Goal: Task Accomplishment & Management: Manage account settings

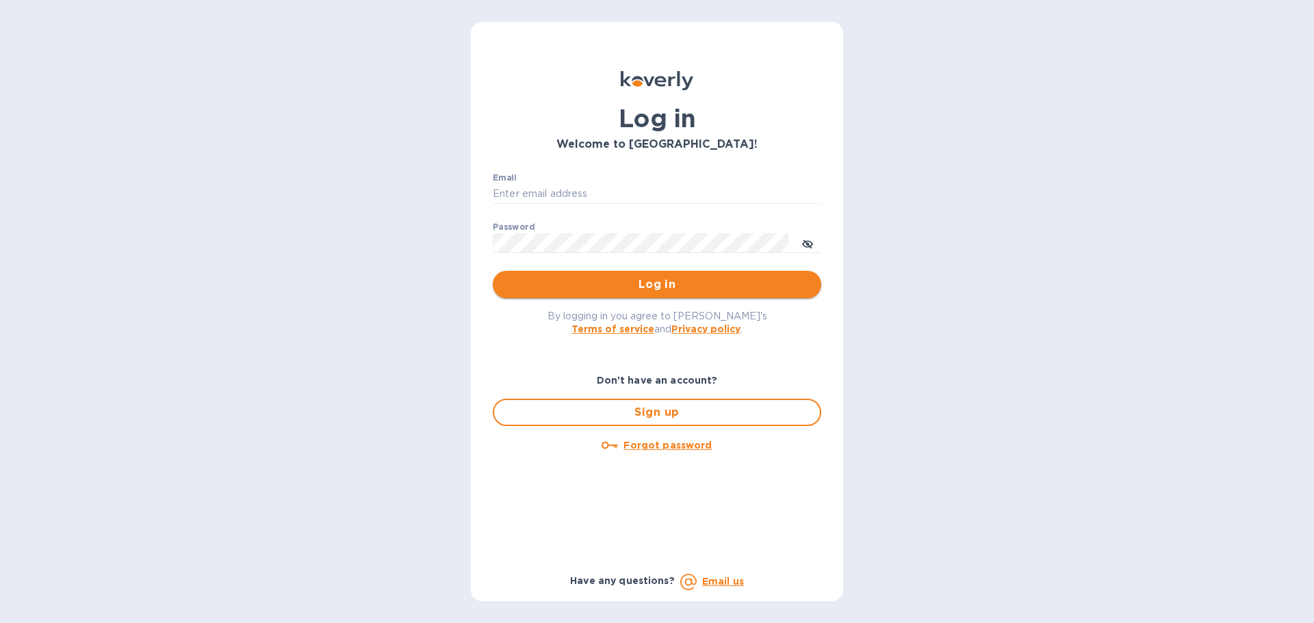
type input "[EMAIL_ADDRESS][DOMAIN_NAME]"
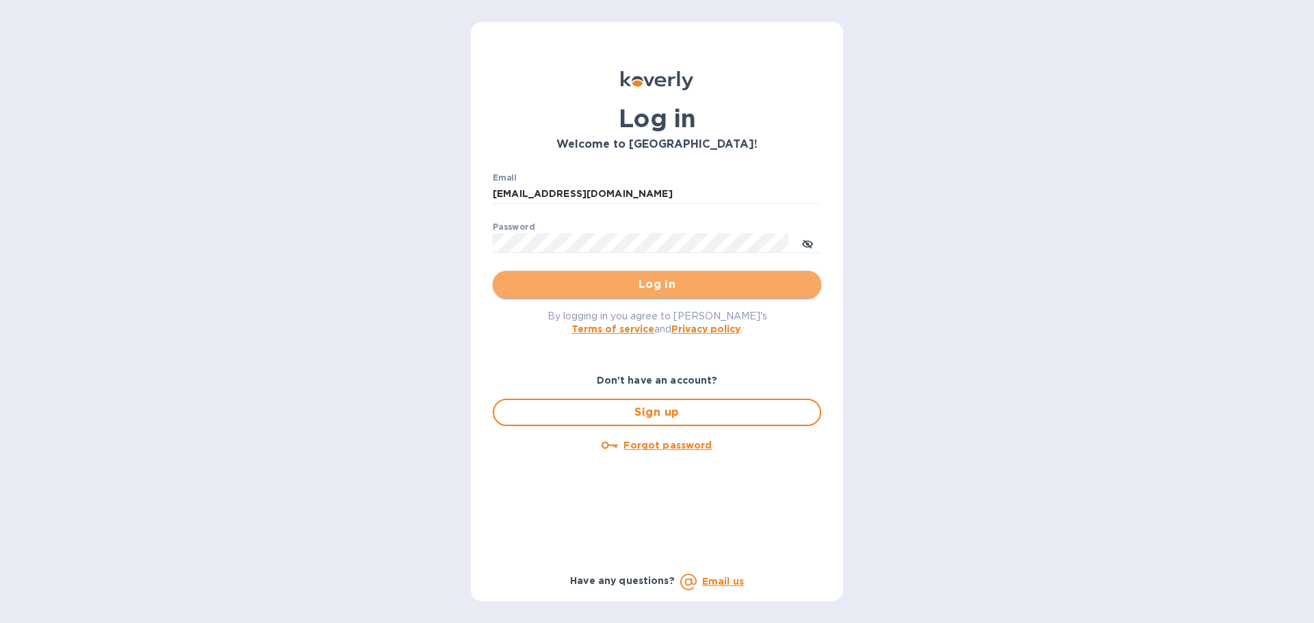
click at [722, 291] on span "Log in" at bounding box center [657, 284] width 306 height 16
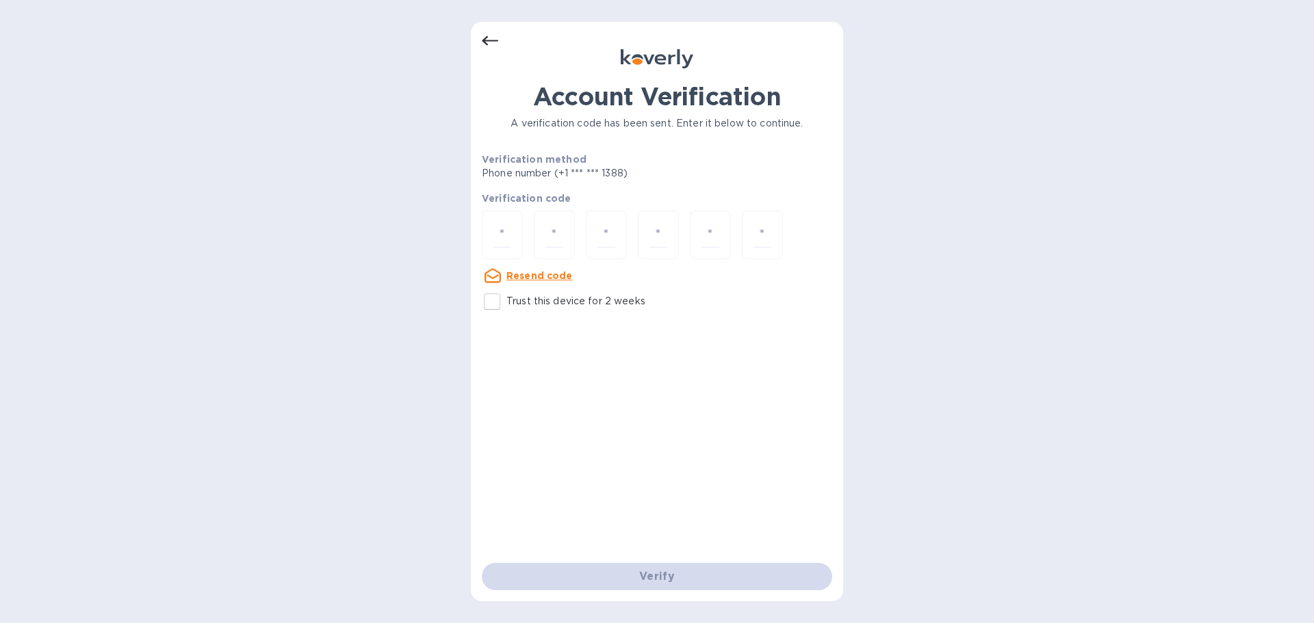
click at [542, 274] on u "Resend code" at bounding box center [539, 275] width 66 height 11
click at [512, 233] on div at bounding box center [502, 235] width 41 height 49
type input "1"
type input "7"
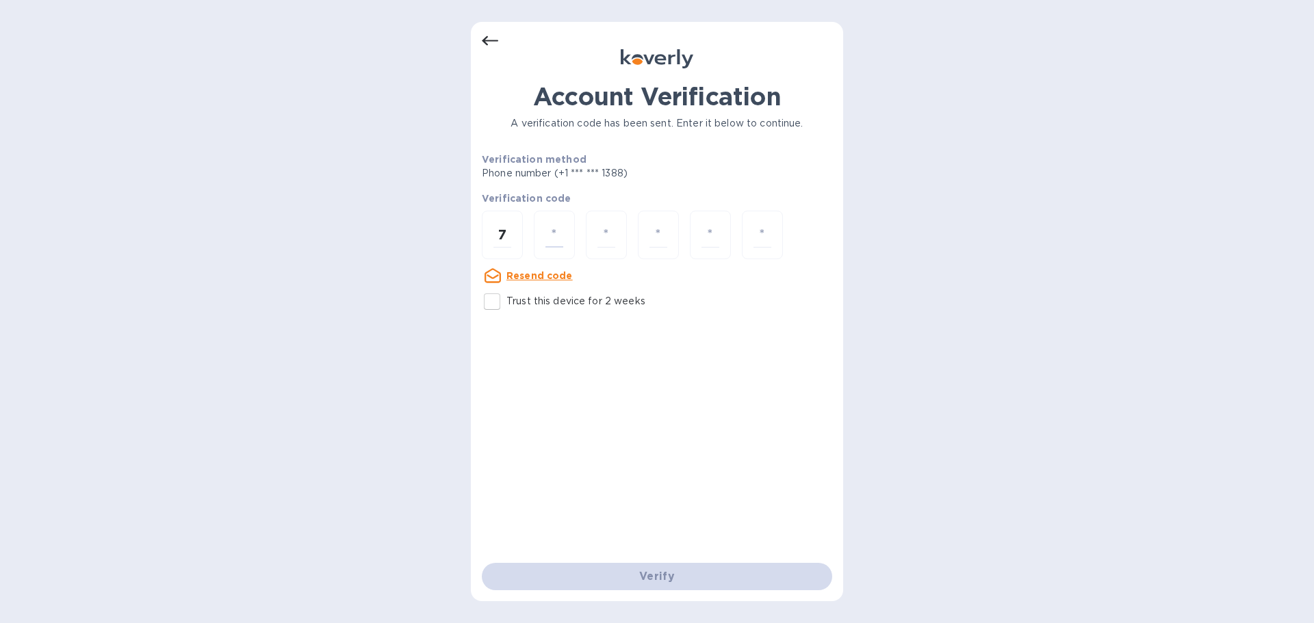
type input "4"
type input "8"
type input "6"
type input "8"
type input "3"
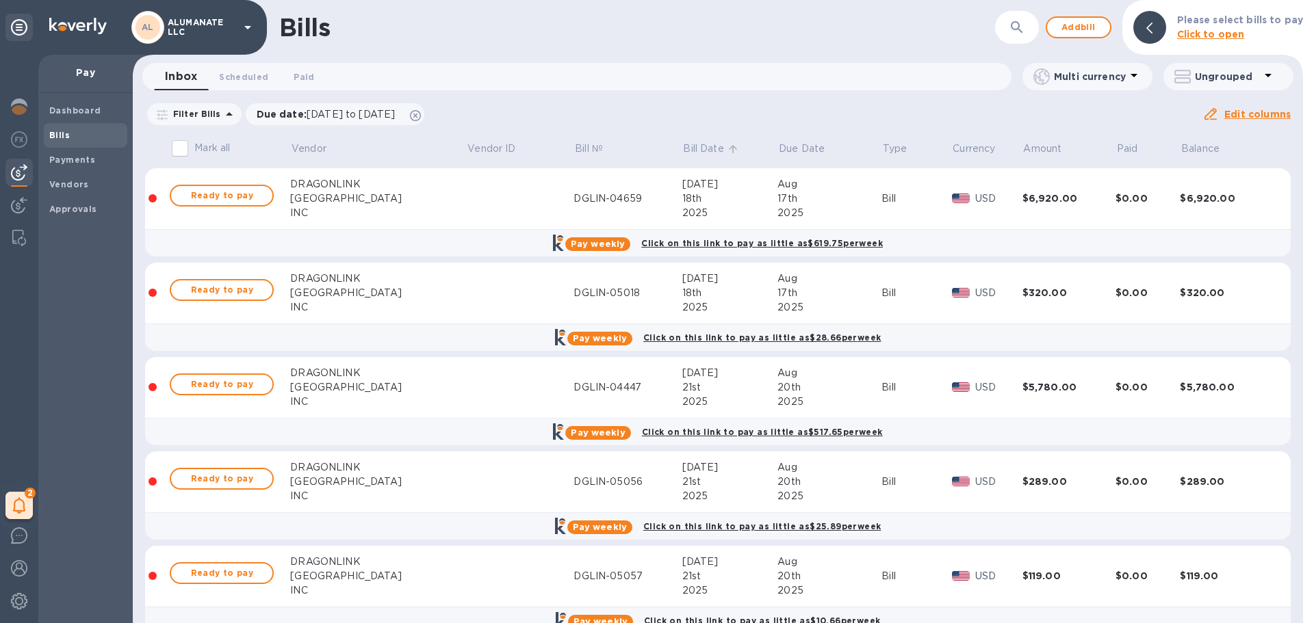
click at [683, 146] on p "Bill Date" at bounding box center [703, 149] width 40 height 14
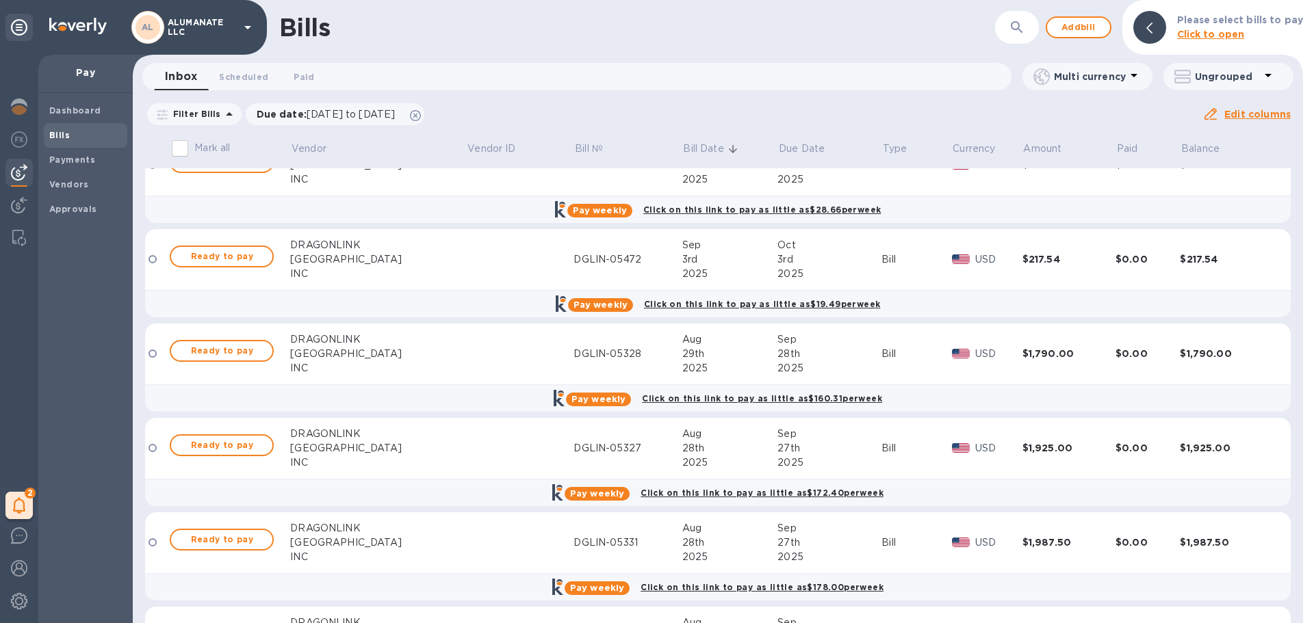
scroll to position [137, 0]
